Goal: Information Seeking & Learning: Check status

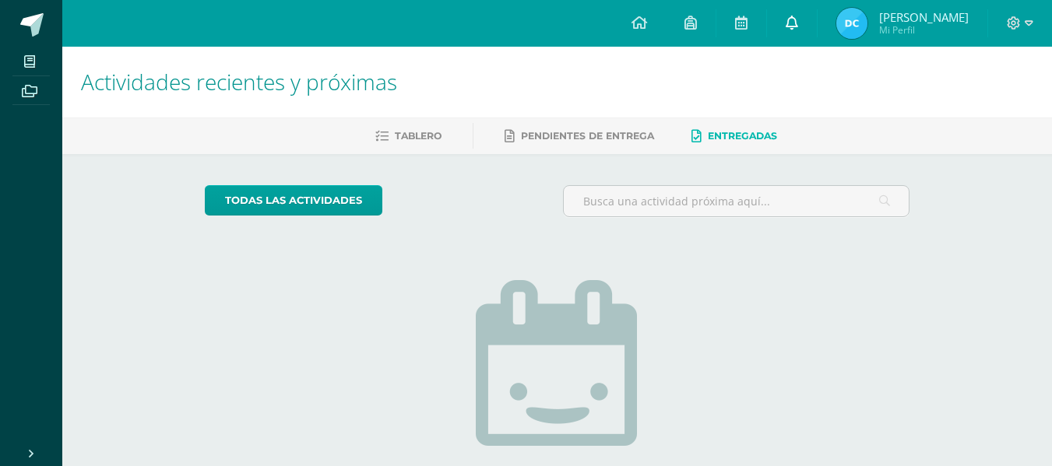
click at [790, 21] on icon at bounding box center [792, 23] width 12 height 14
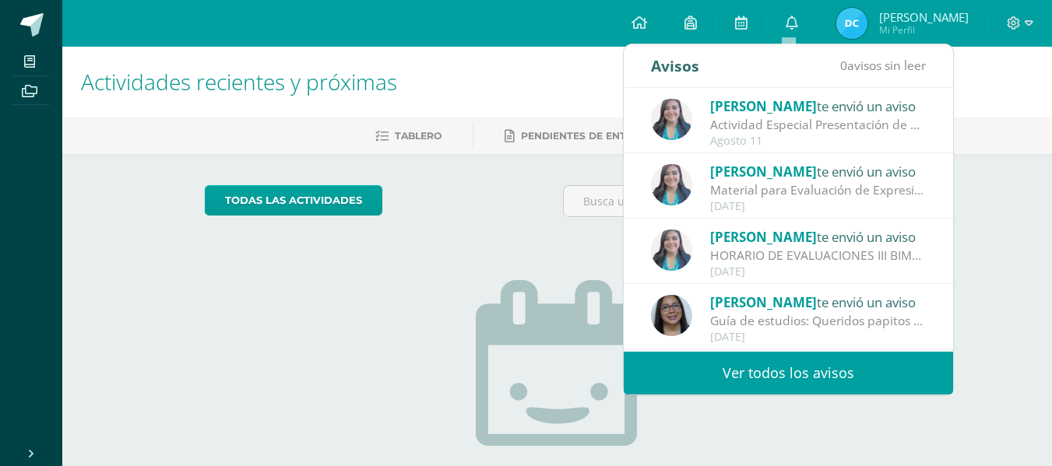
click at [811, 365] on link "Ver todos los avisos" at bounding box center [788, 373] width 329 height 43
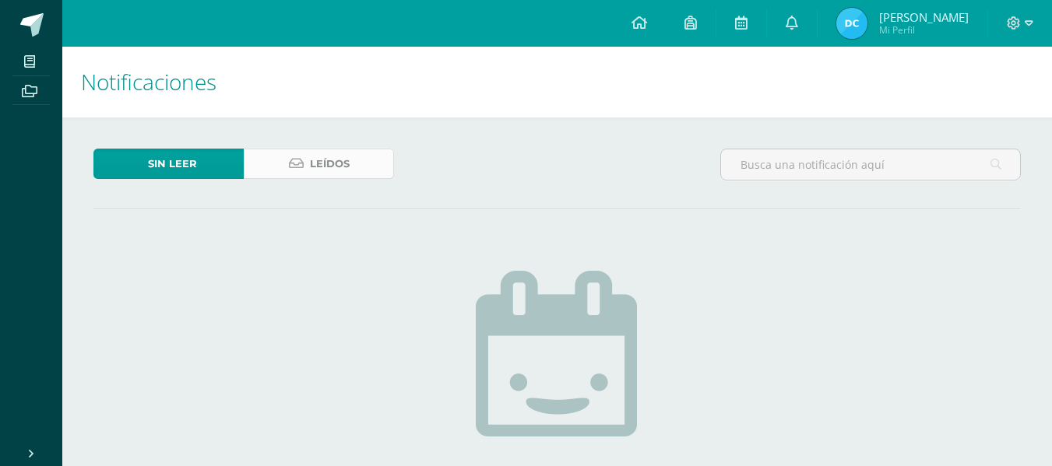
click at [347, 163] on span "Leídos" at bounding box center [330, 164] width 40 height 29
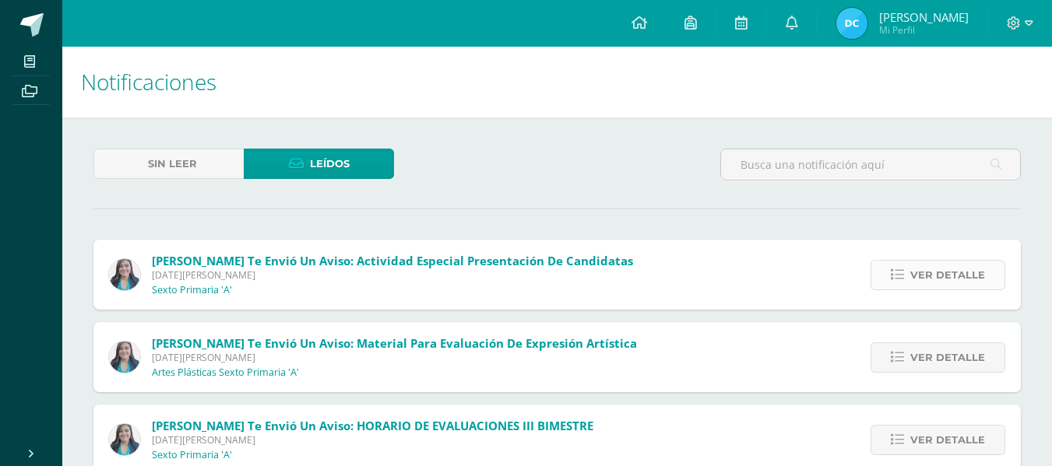
click at [952, 276] on span "Ver detalle" at bounding box center [947, 275] width 75 height 29
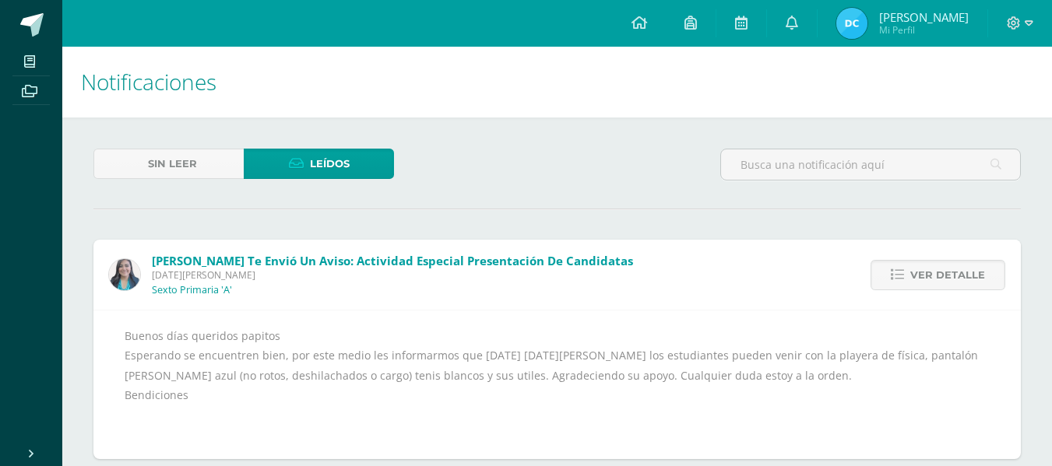
drag, startPoint x: 952, startPoint y: 276, endPoint x: 603, endPoint y: 154, distance: 368.9
click at [603, 154] on div "Sin leer Leídos" at bounding box center [557, 171] width 940 height 45
click at [849, 32] on img at bounding box center [851, 23] width 31 height 31
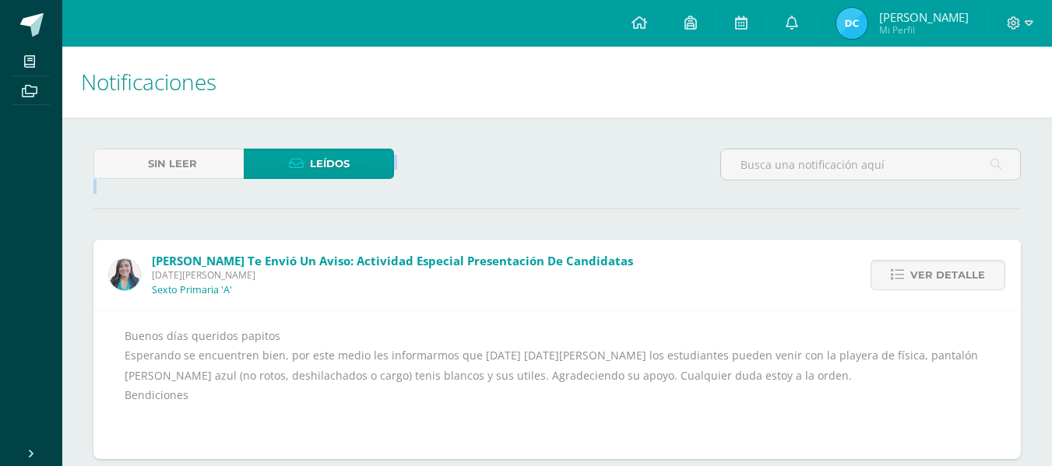
click at [849, 32] on img at bounding box center [851, 23] width 31 height 31
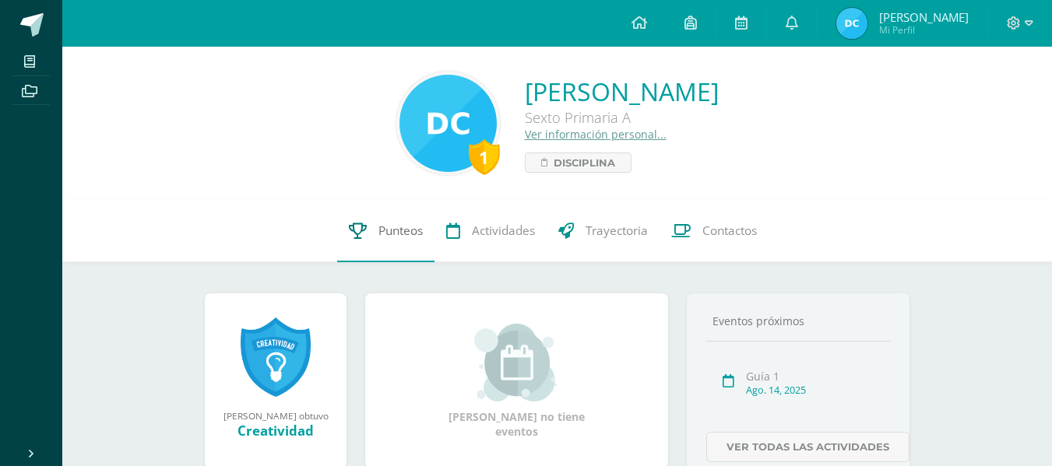
drag, startPoint x: 0, startPoint y: 0, endPoint x: 404, endPoint y: 231, distance: 465.6
click at [404, 231] on span "Punteos" at bounding box center [400, 231] width 44 height 16
